Goal: Find specific page/section: Find specific page/section

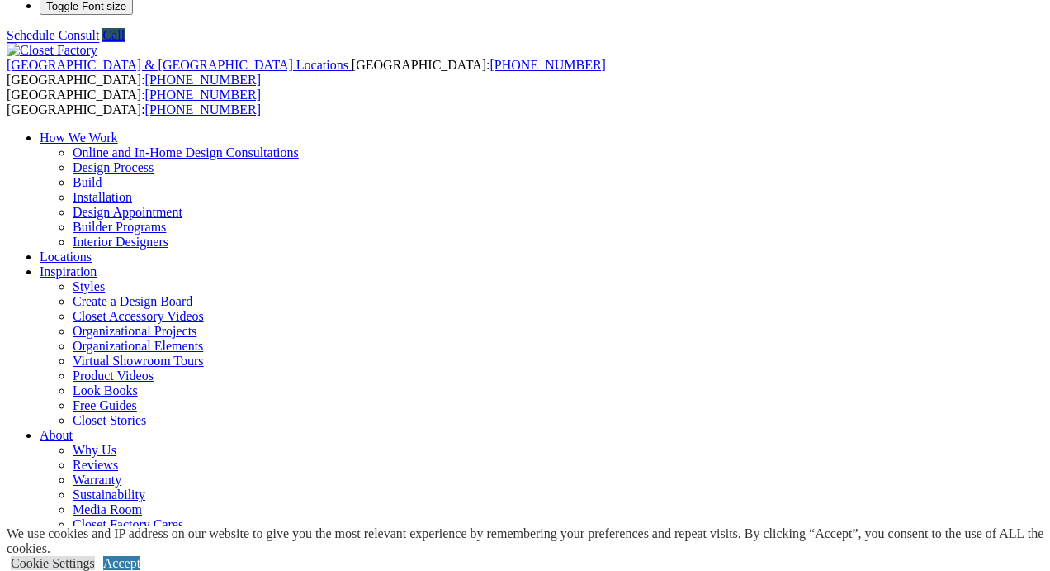
scroll to position [31, 0]
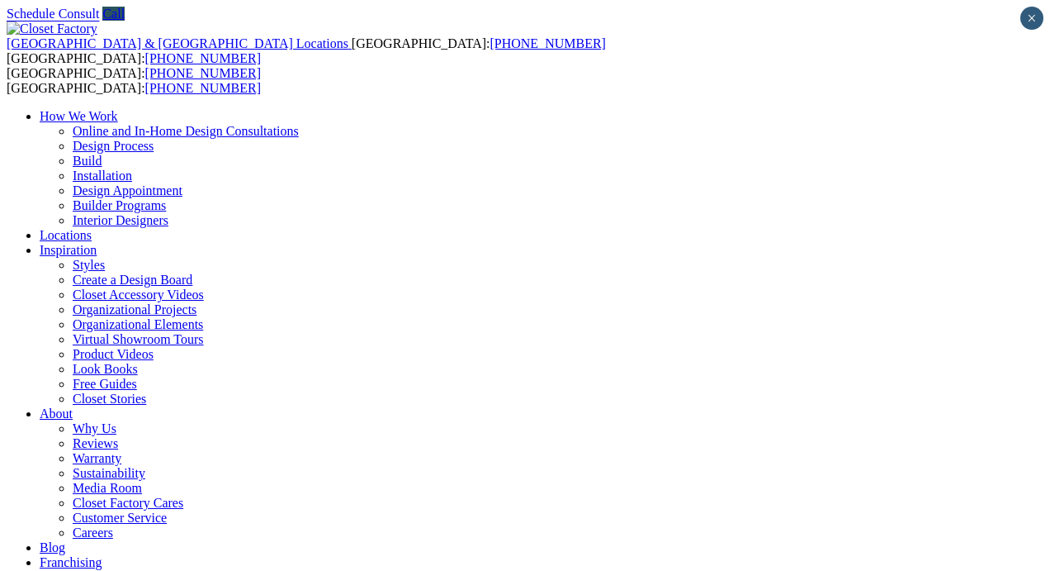
scroll to position [31, 0]
